Goal: Task Accomplishment & Management: Use online tool/utility

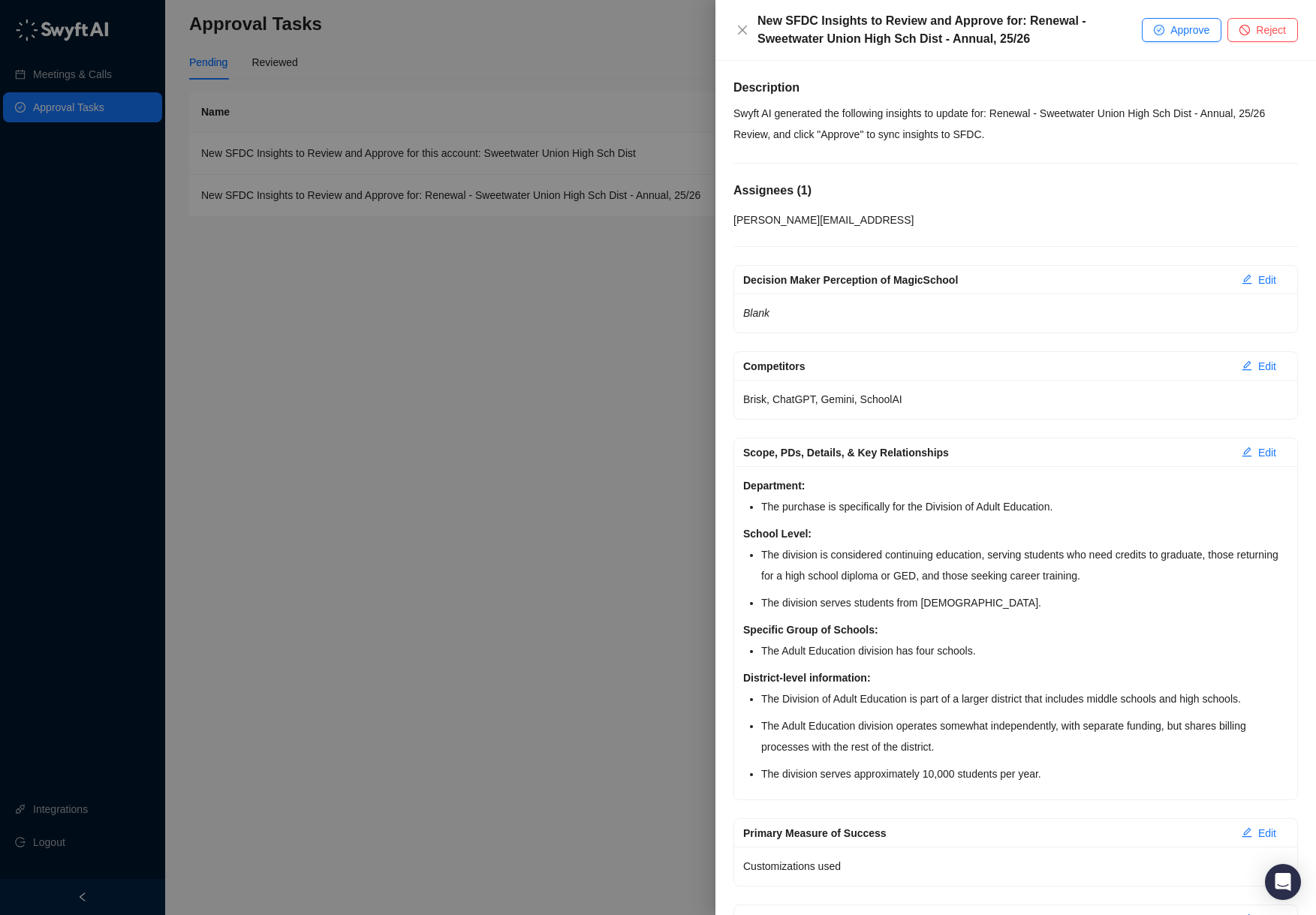
click at [1025, 145] on p "Review, and click "Approve" to sync insights to SFDC." at bounding box center [1015, 134] width 565 height 21
click at [862, 113] on p "Swyft AI generated the following insights to update for: Renewal - Sweetwater U…" at bounding box center [1015, 113] width 565 height 21
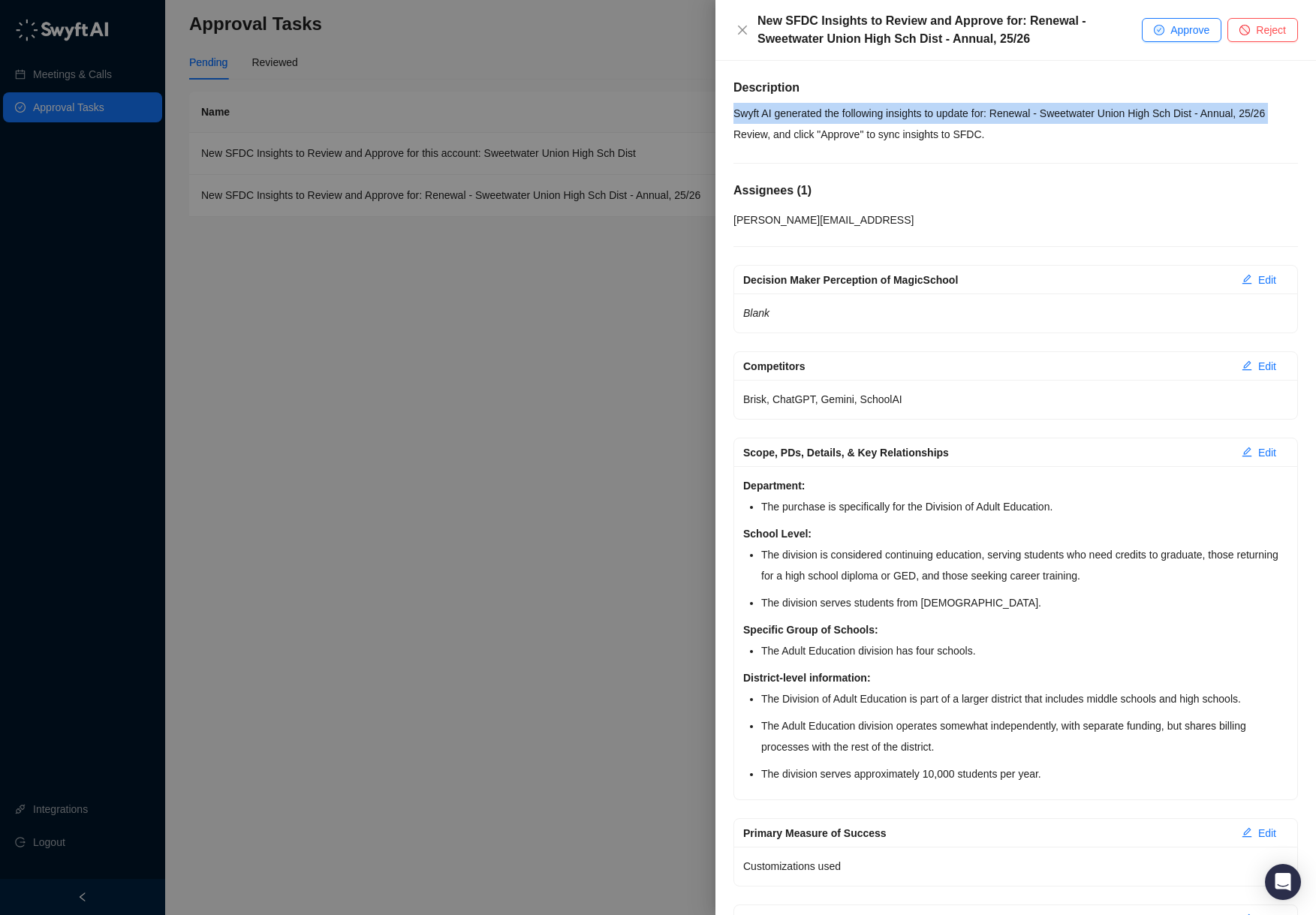
click at [862, 113] on p "Swyft AI generated the following insights to update for: Renewal - Sweetwater U…" at bounding box center [1015, 113] width 565 height 21
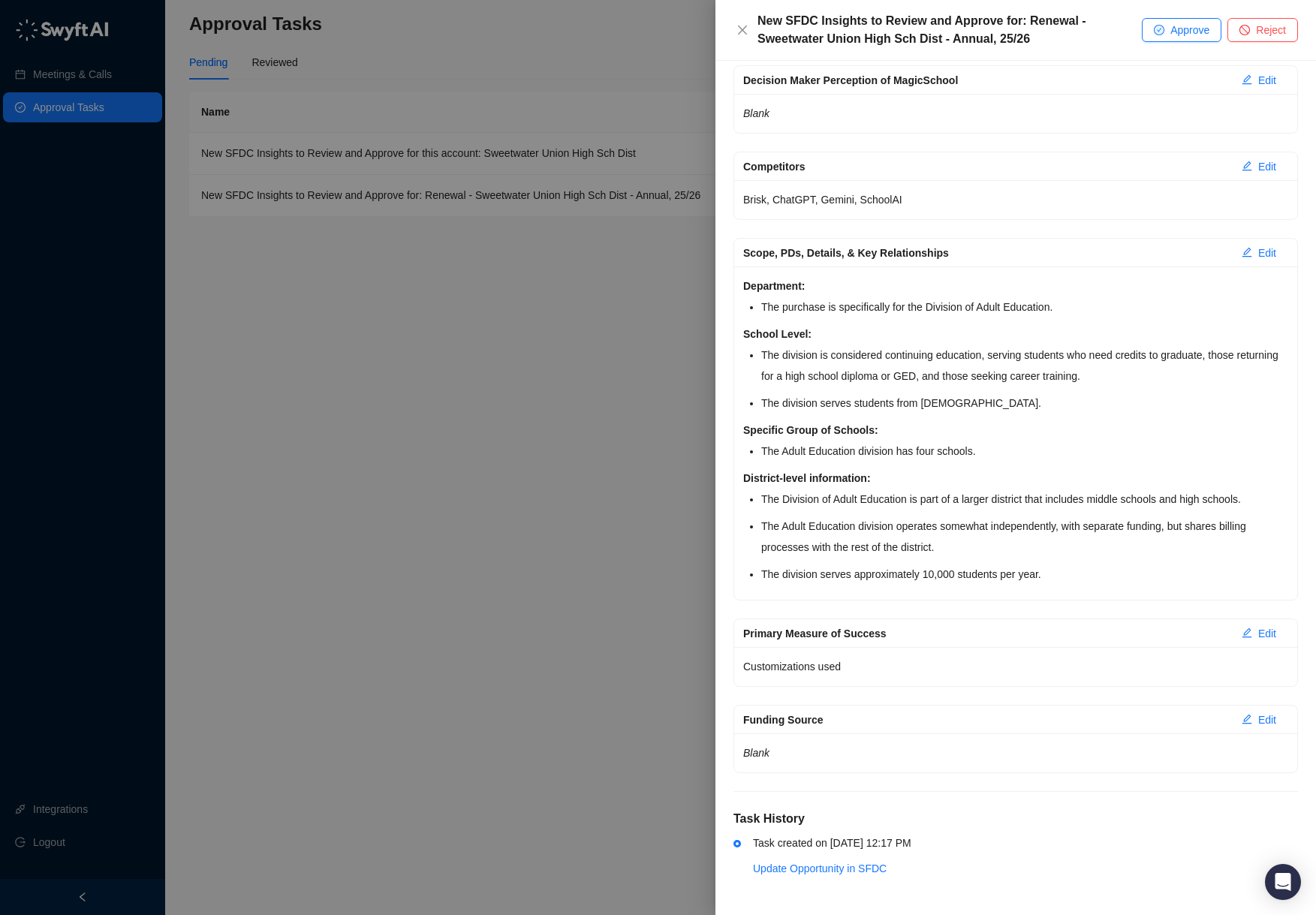
scroll to position [220, 0]
click at [1258, 636] on span "Edit" at bounding box center [1266, 634] width 18 height 17
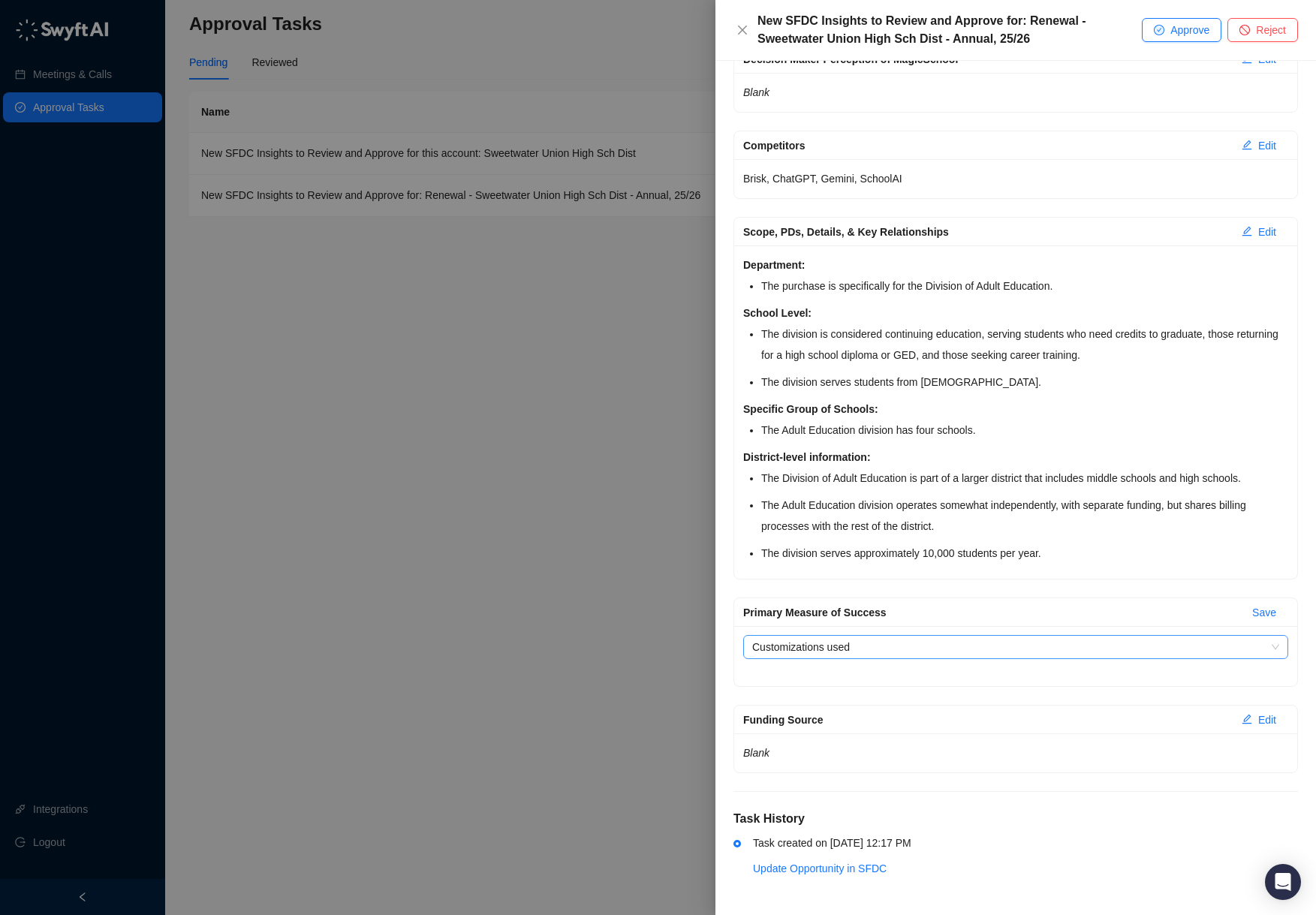
click at [1032, 658] on span "Customizations used" at bounding box center [1015, 647] width 527 height 22
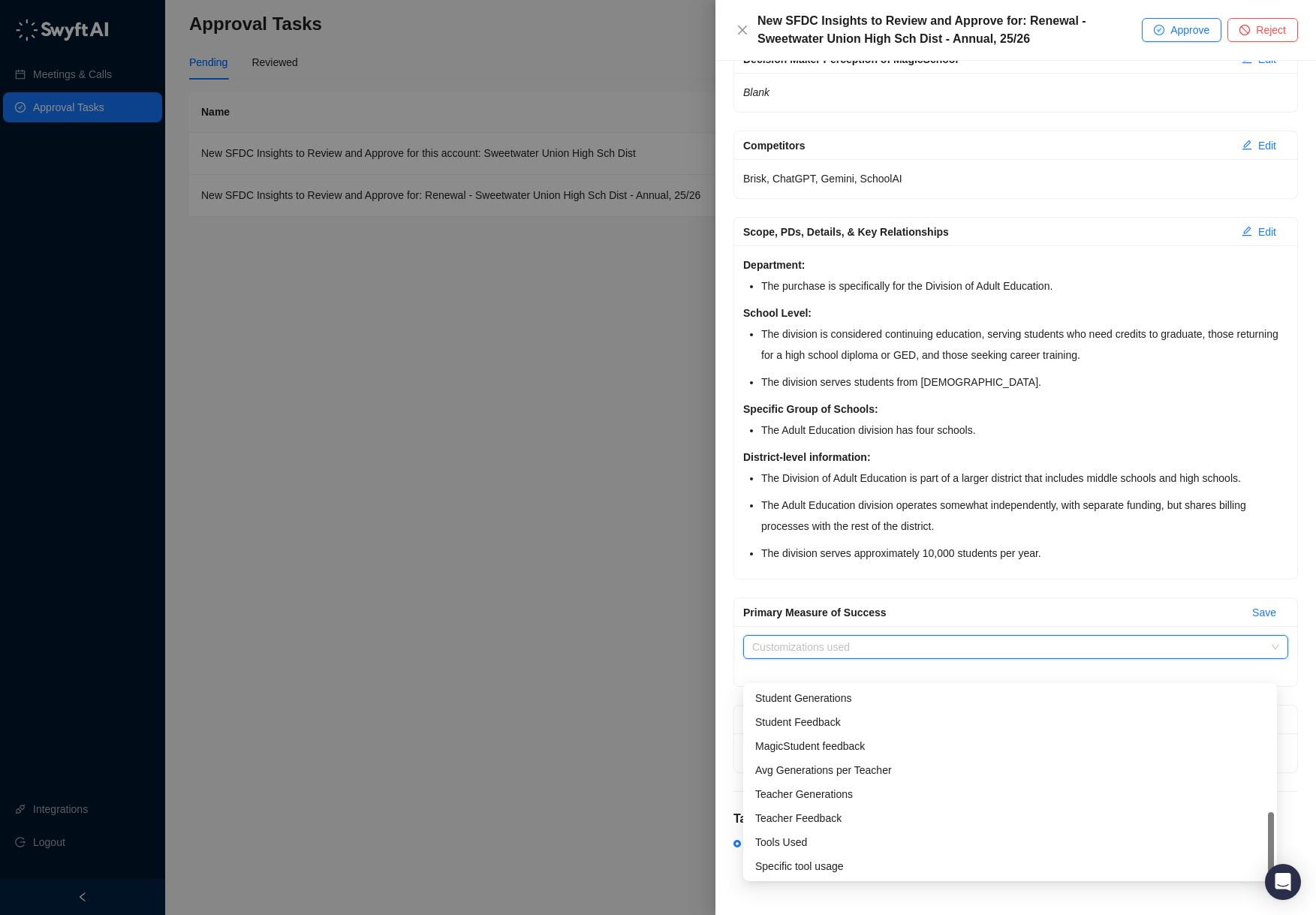
scroll to position [24, 0]
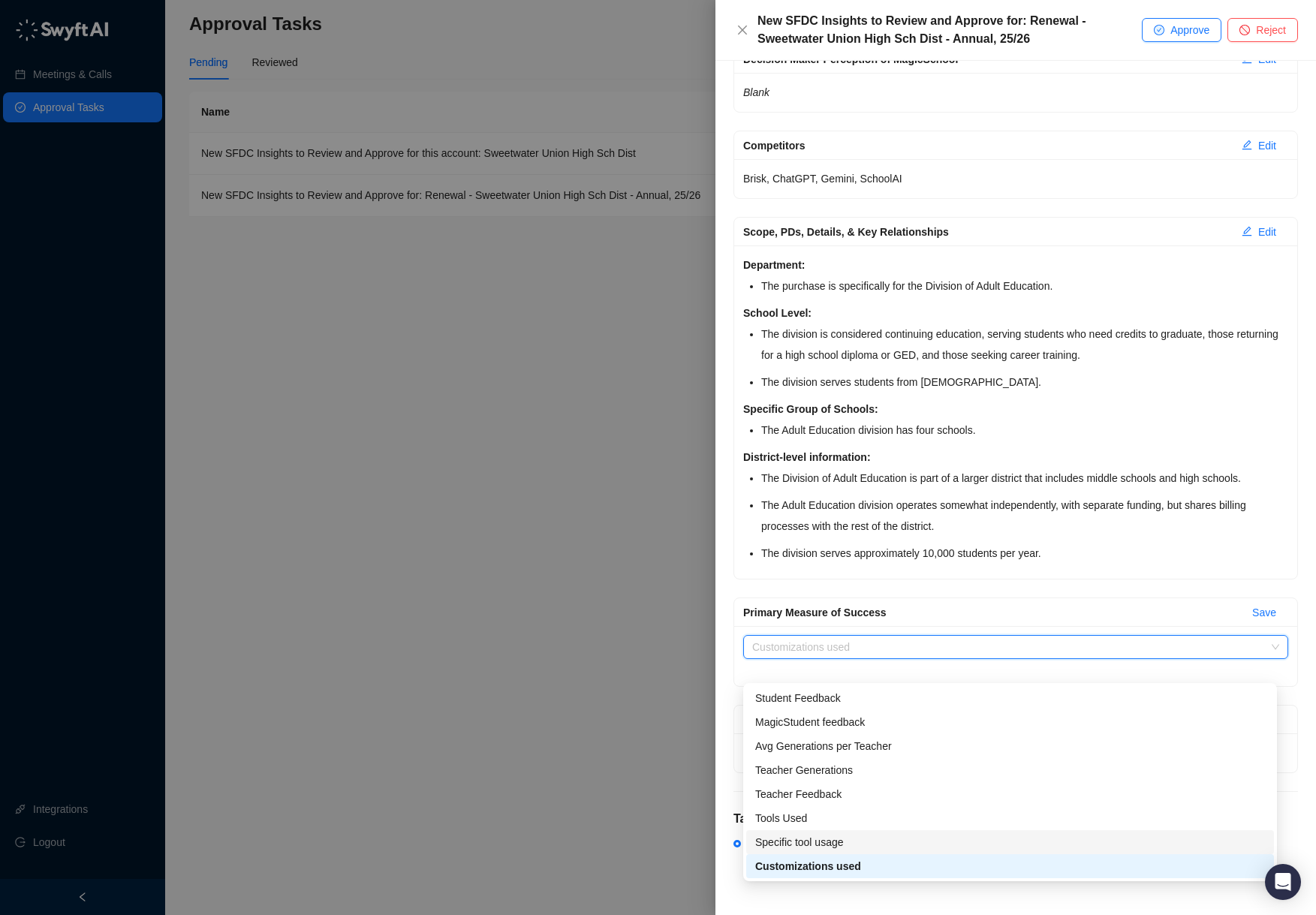
click at [896, 835] on div "Specific tool usage" at bounding box center [1010, 842] width 510 height 17
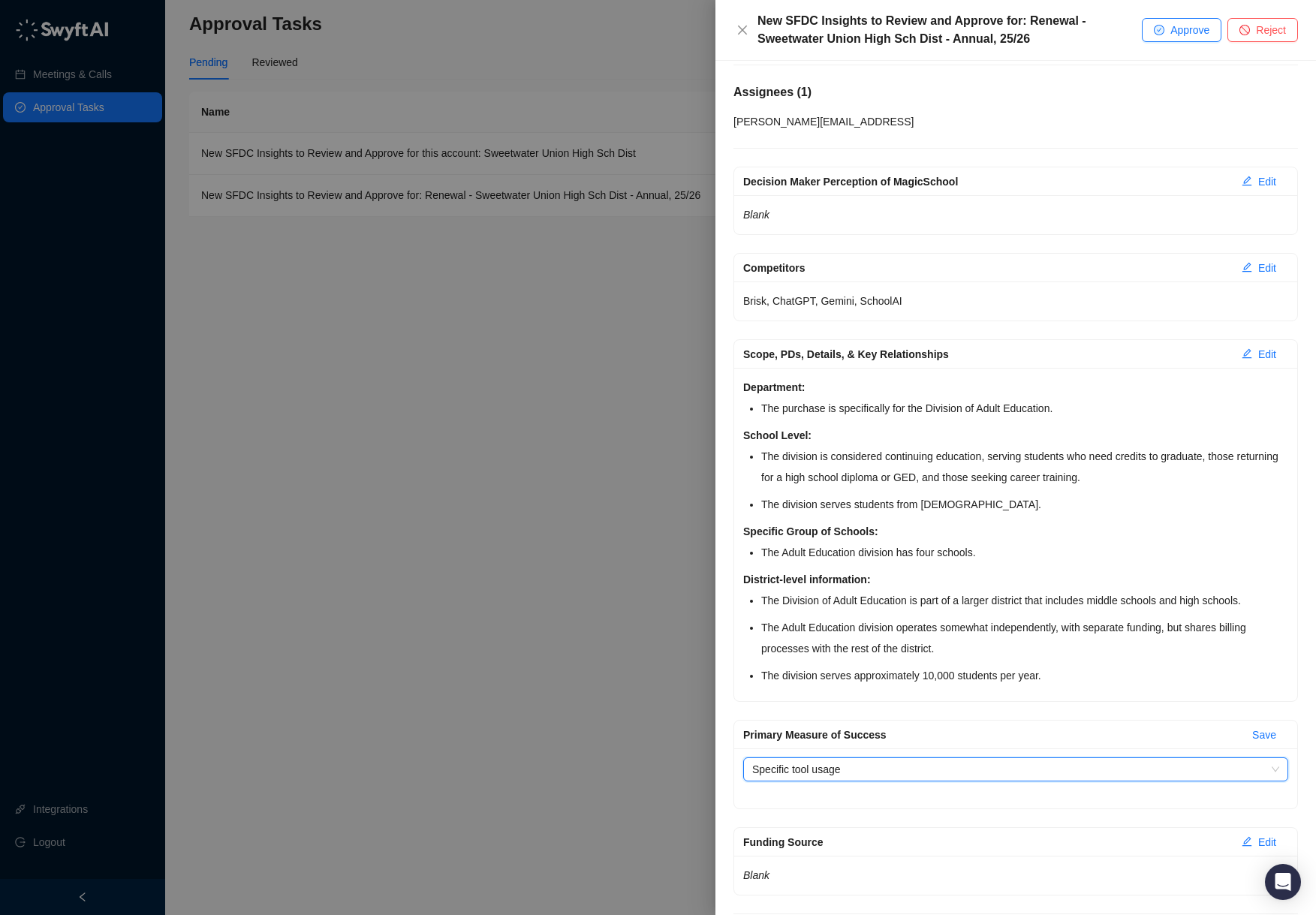
scroll to position [0, 0]
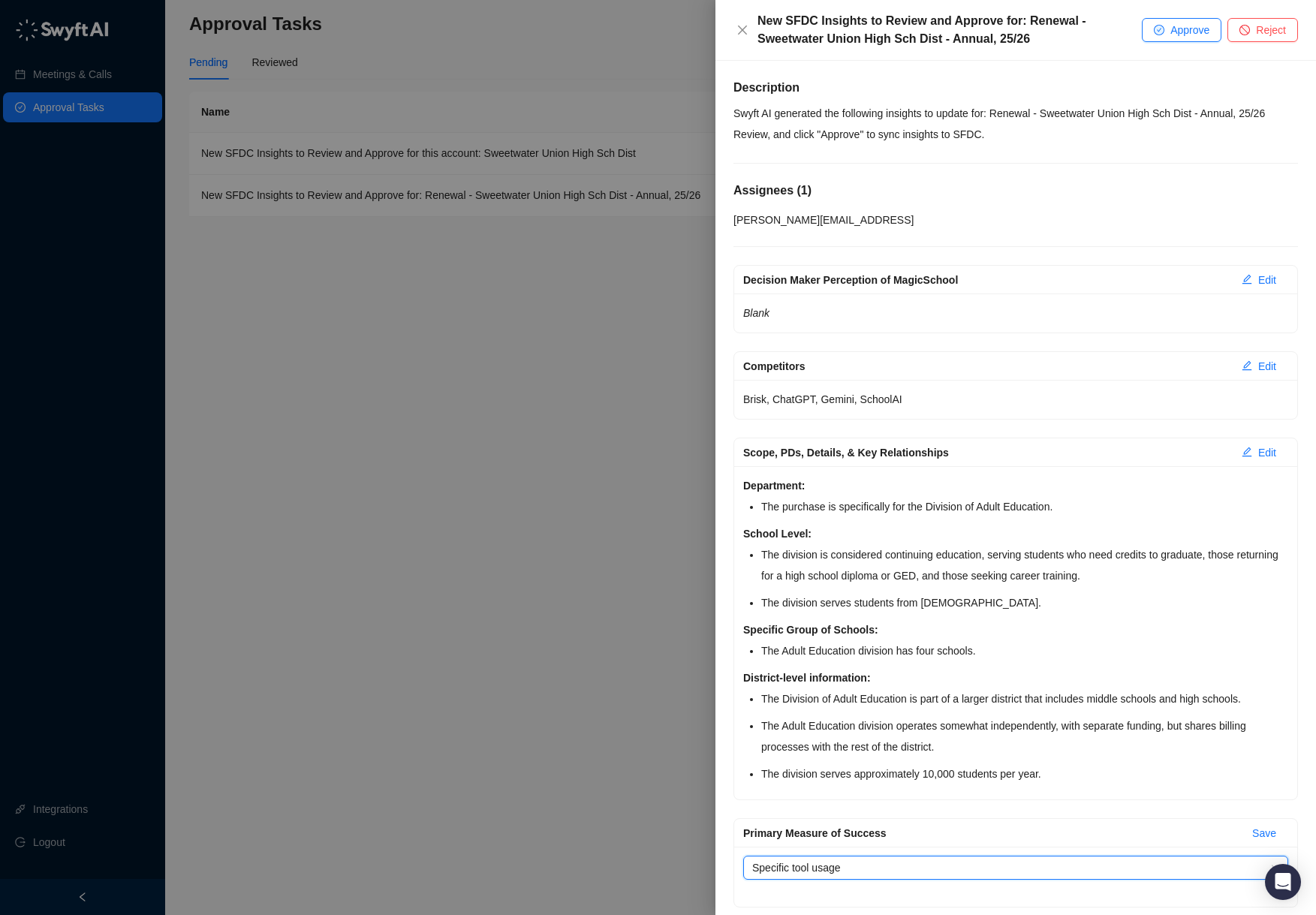
click at [611, 326] on div at bounding box center [658, 457] width 1316 height 915
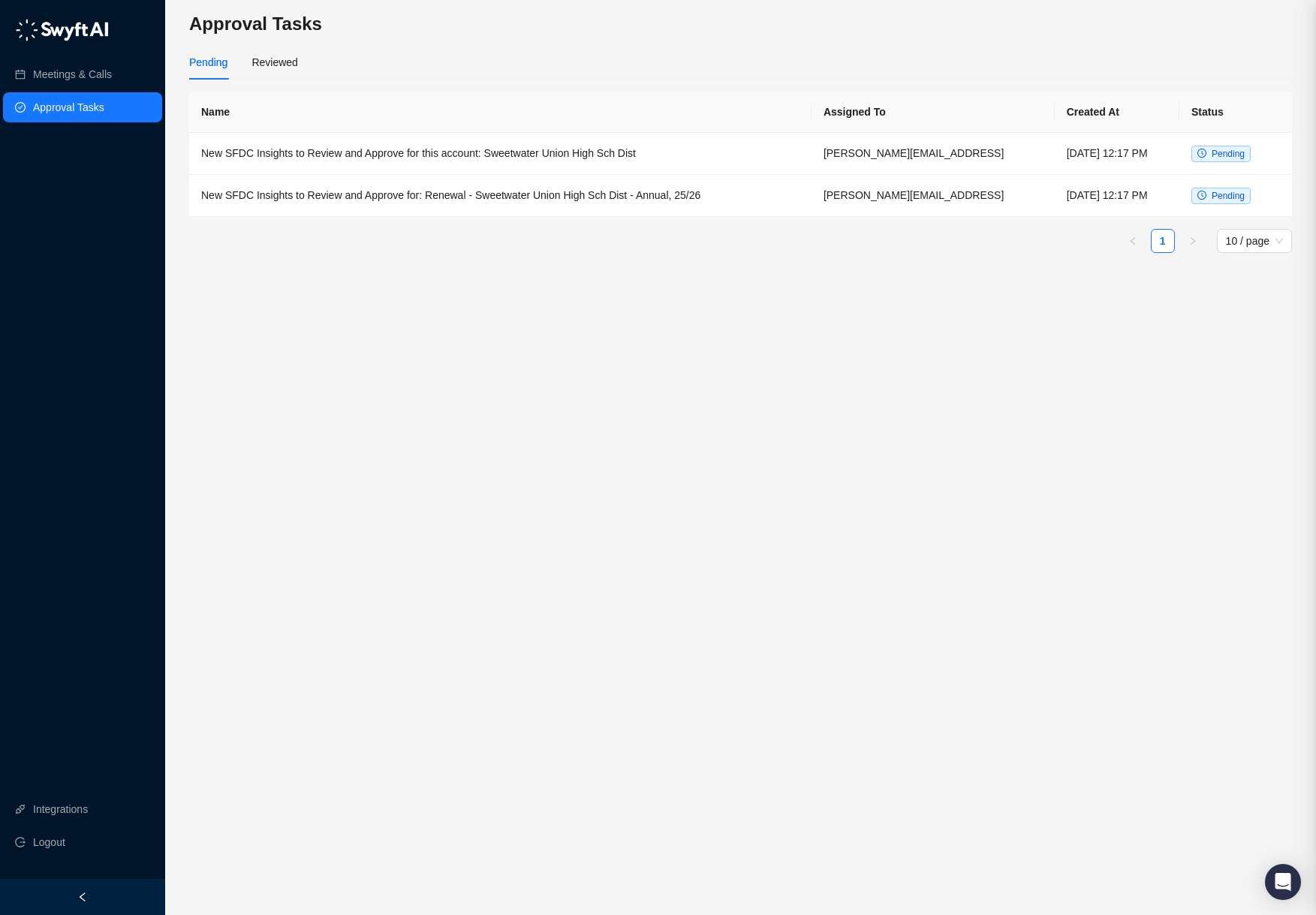
click at [611, 326] on div at bounding box center [658, 457] width 1316 height 915
click at [686, 200] on td "New SFDC Insights to Review and Approve for: Renewal - Sweetwater Union High Sc…" at bounding box center [500, 195] width 622 height 42
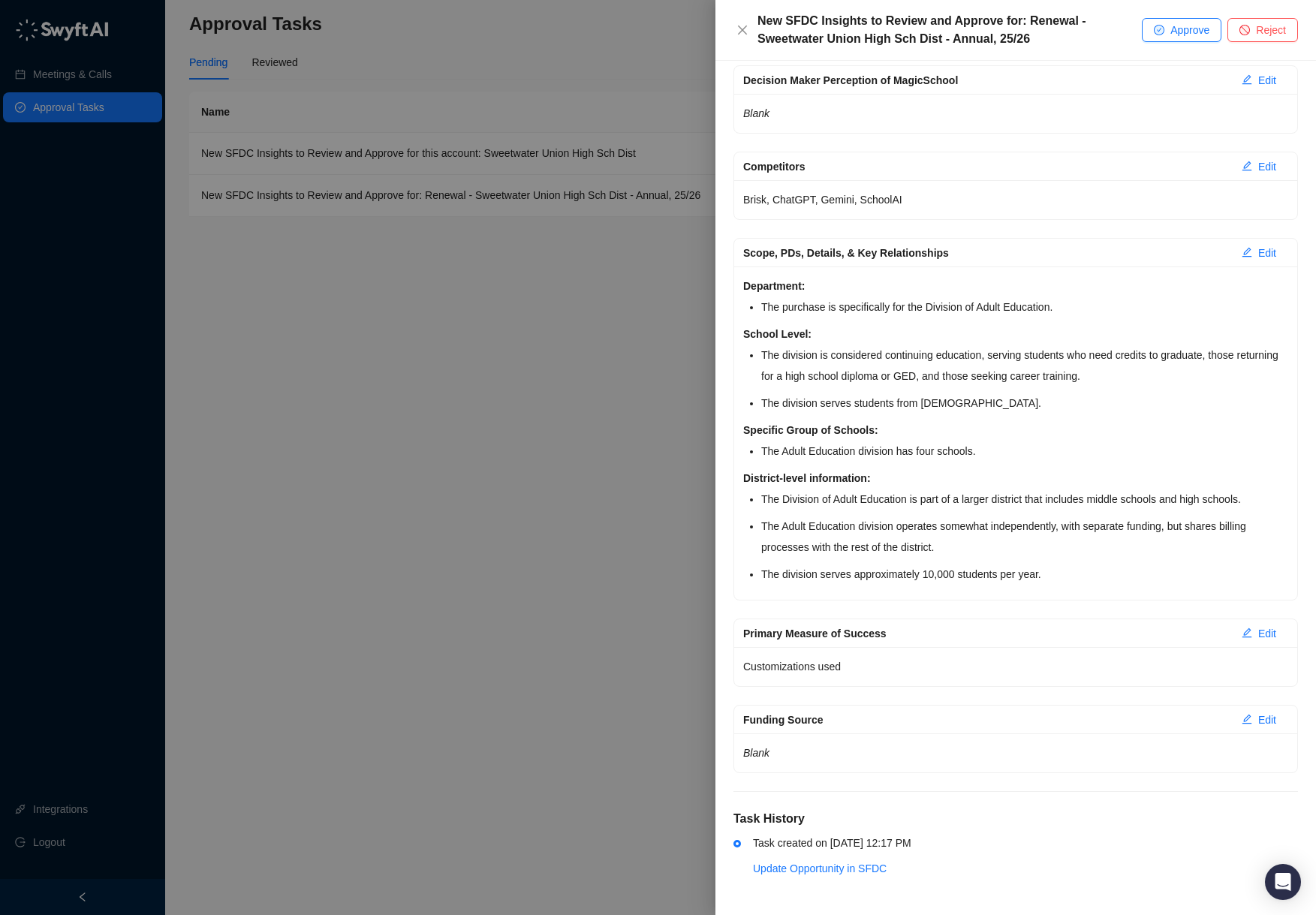
scroll to position [220, 0]
click at [639, 230] on div at bounding box center [658, 457] width 1316 height 915
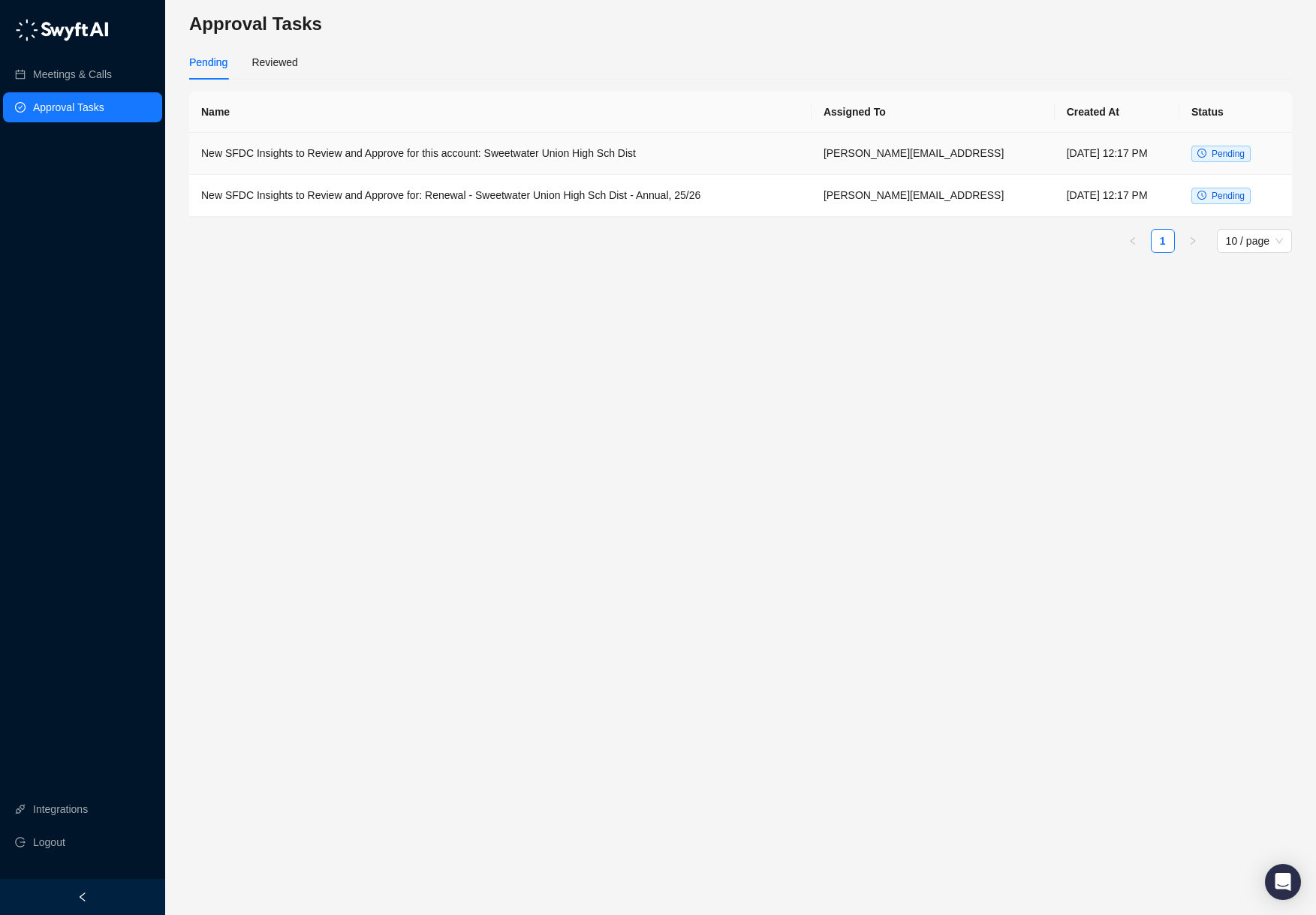
click at [621, 155] on td "New SFDC Insights to Review and Approve for this account: Sweetwater Union High…" at bounding box center [500, 154] width 622 height 42
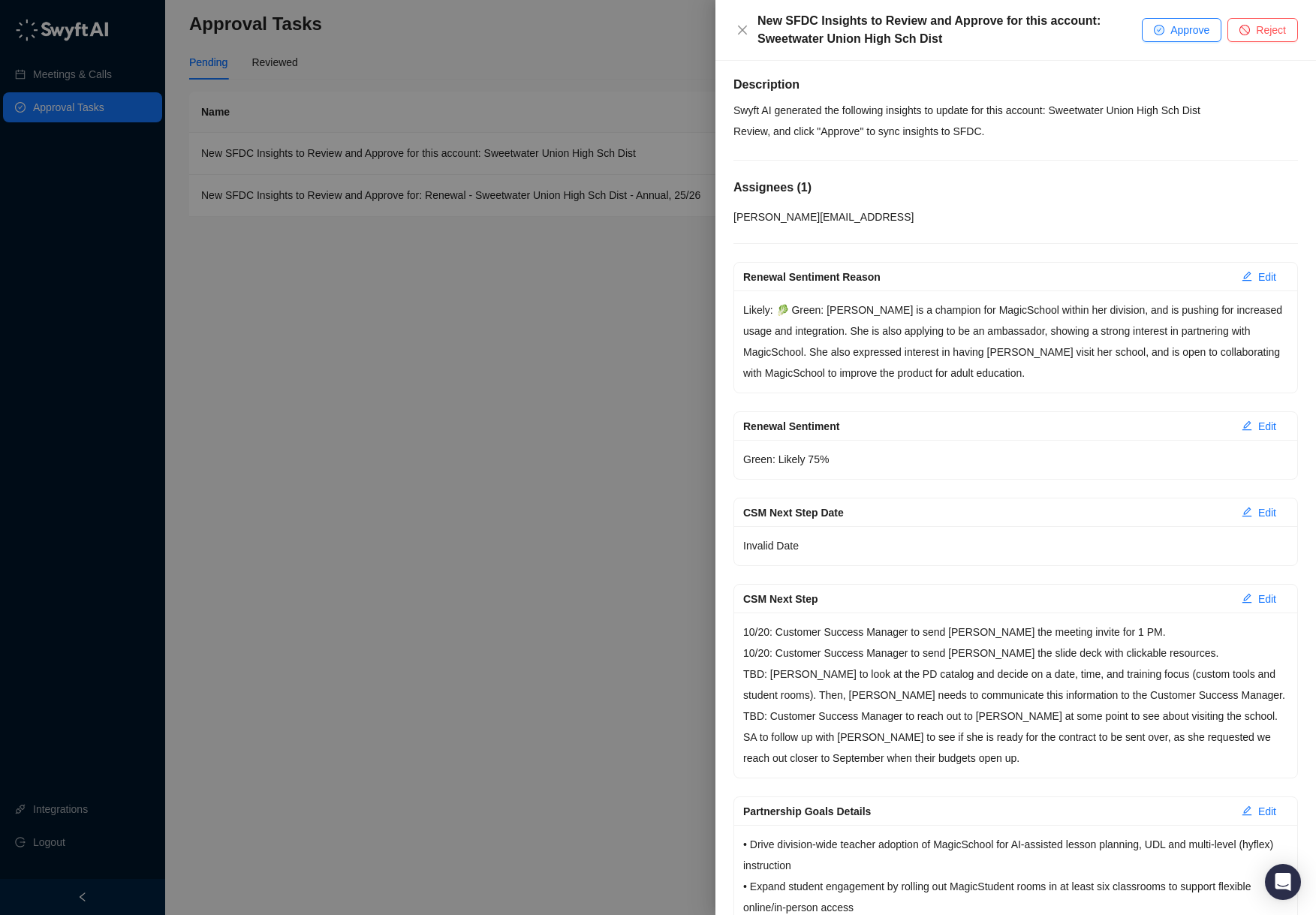
scroll to position [6, 0]
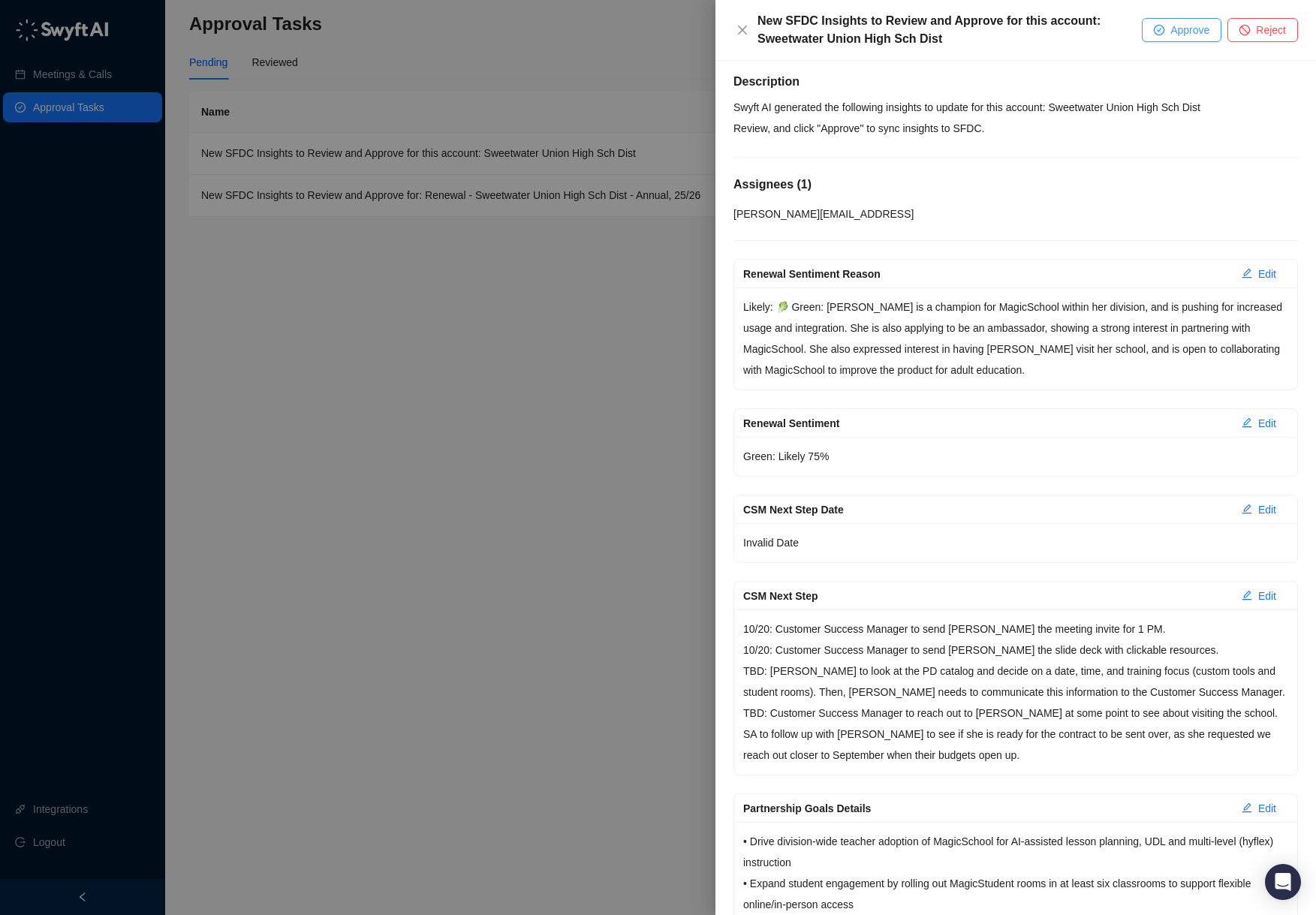
click at [1184, 37] on span "Approve" at bounding box center [1190, 31] width 39 height 17
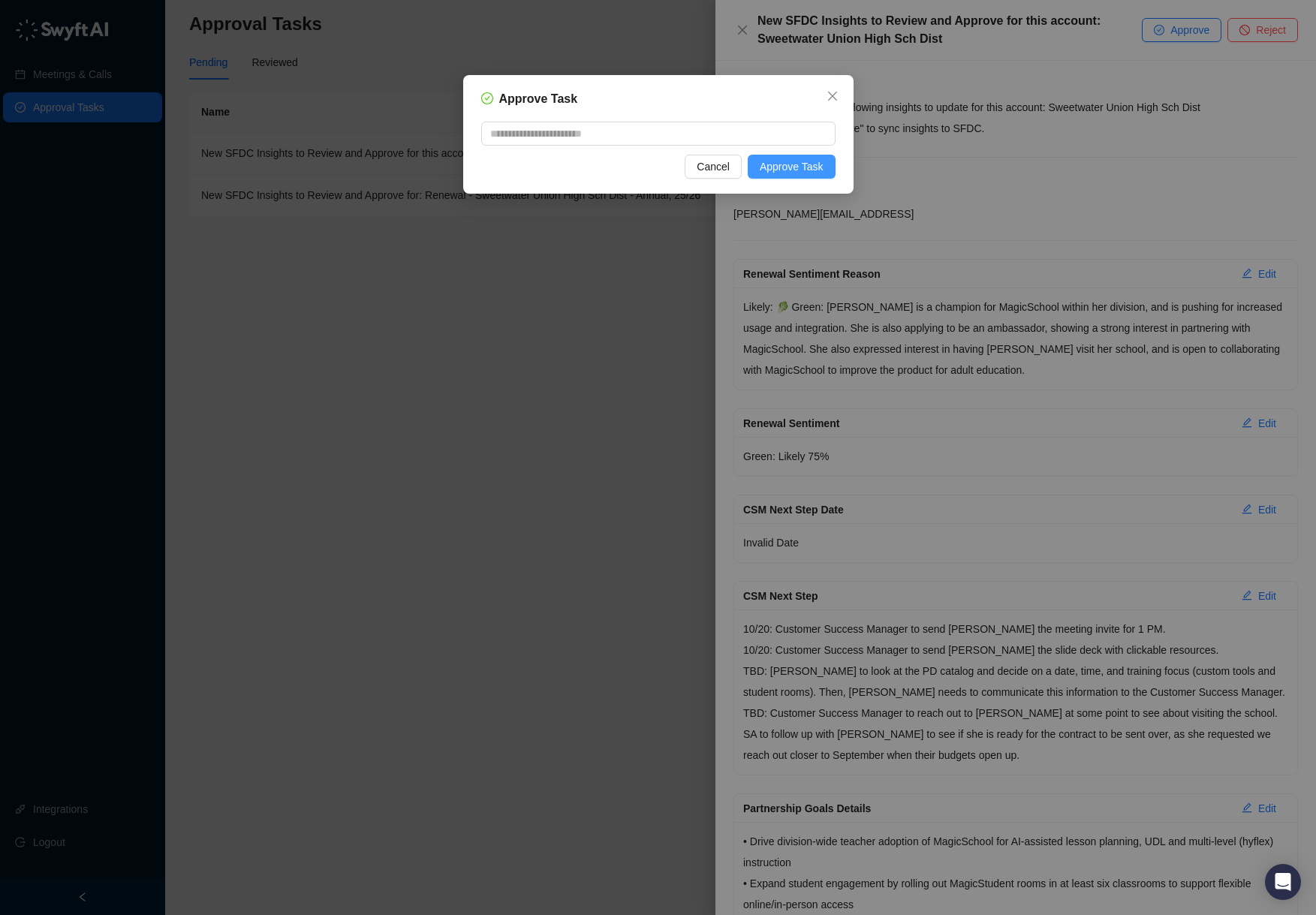
click at [816, 161] on span "Approve Task" at bounding box center [791, 167] width 64 height 17
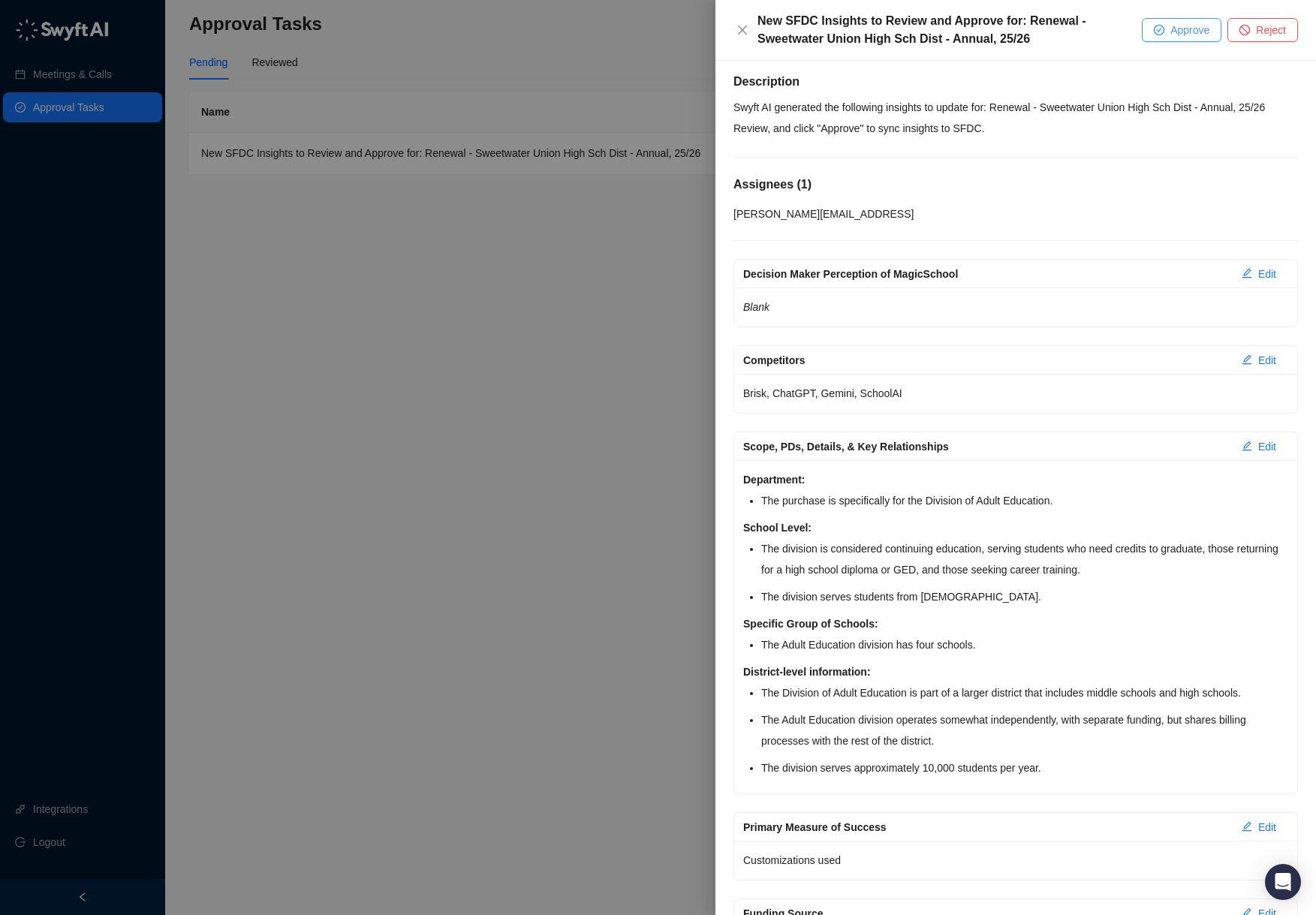
click at [1201, 33] on span "Approve" at bounding box center [1190, 31] width 39 height 17
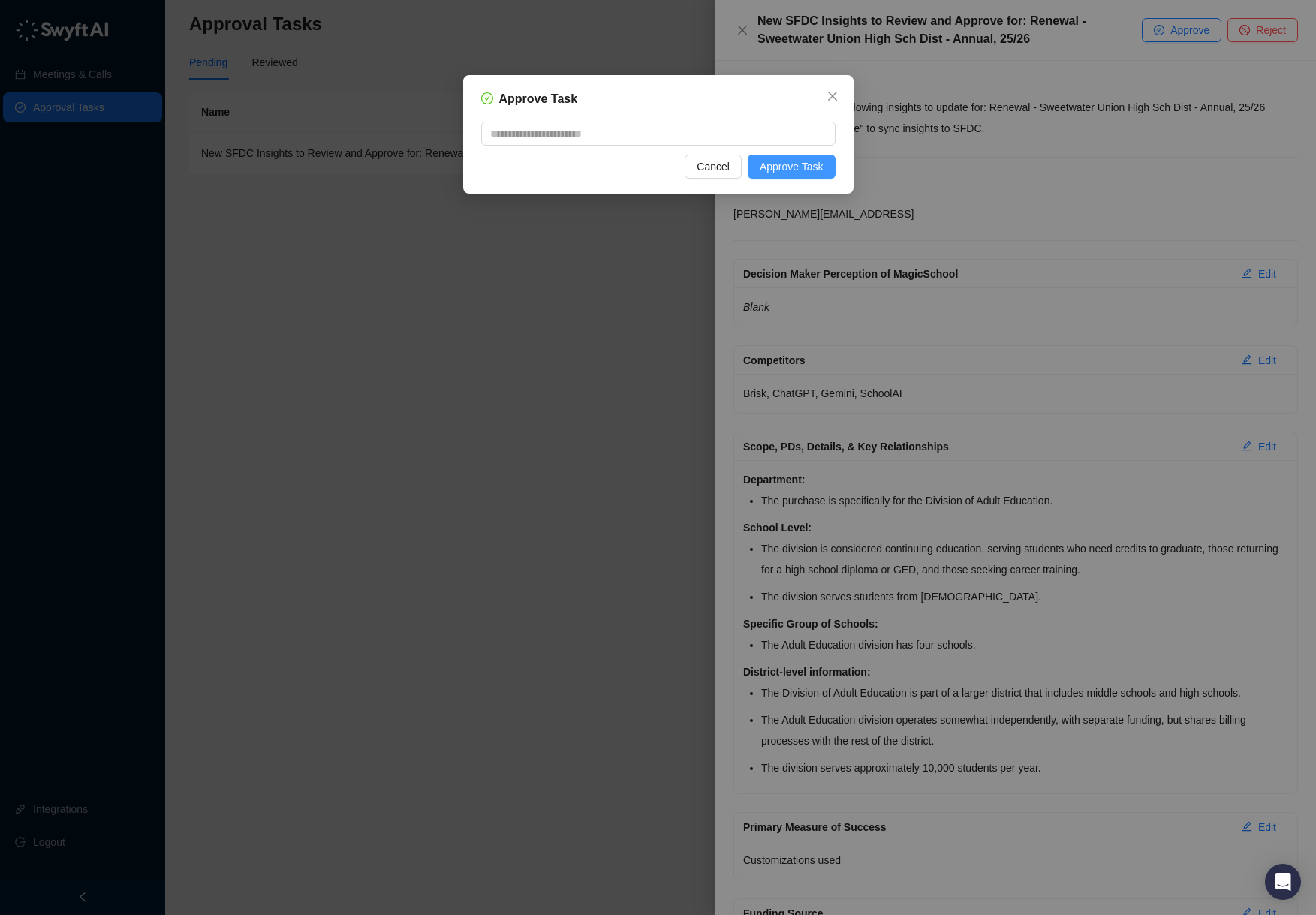
click at [813, 166] on span "Approve Task" at bounding box center [791, 167] width 64 height 17
